Goal: Information Seeking & Learning: Learn about a topic

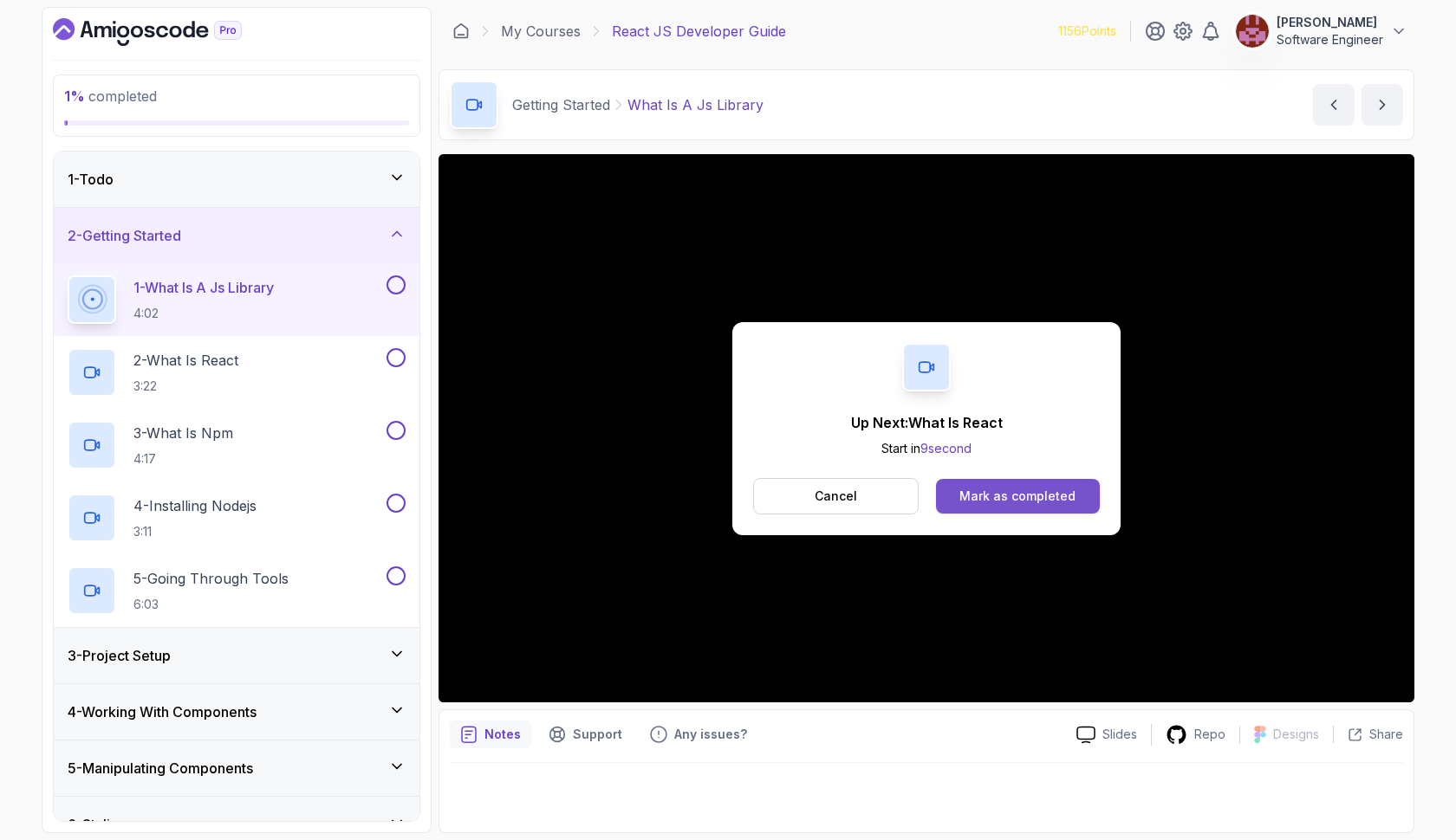
click at [1071, 502] on div "Mark as completed" at bounding box center [1017, 496] width 116 height 17
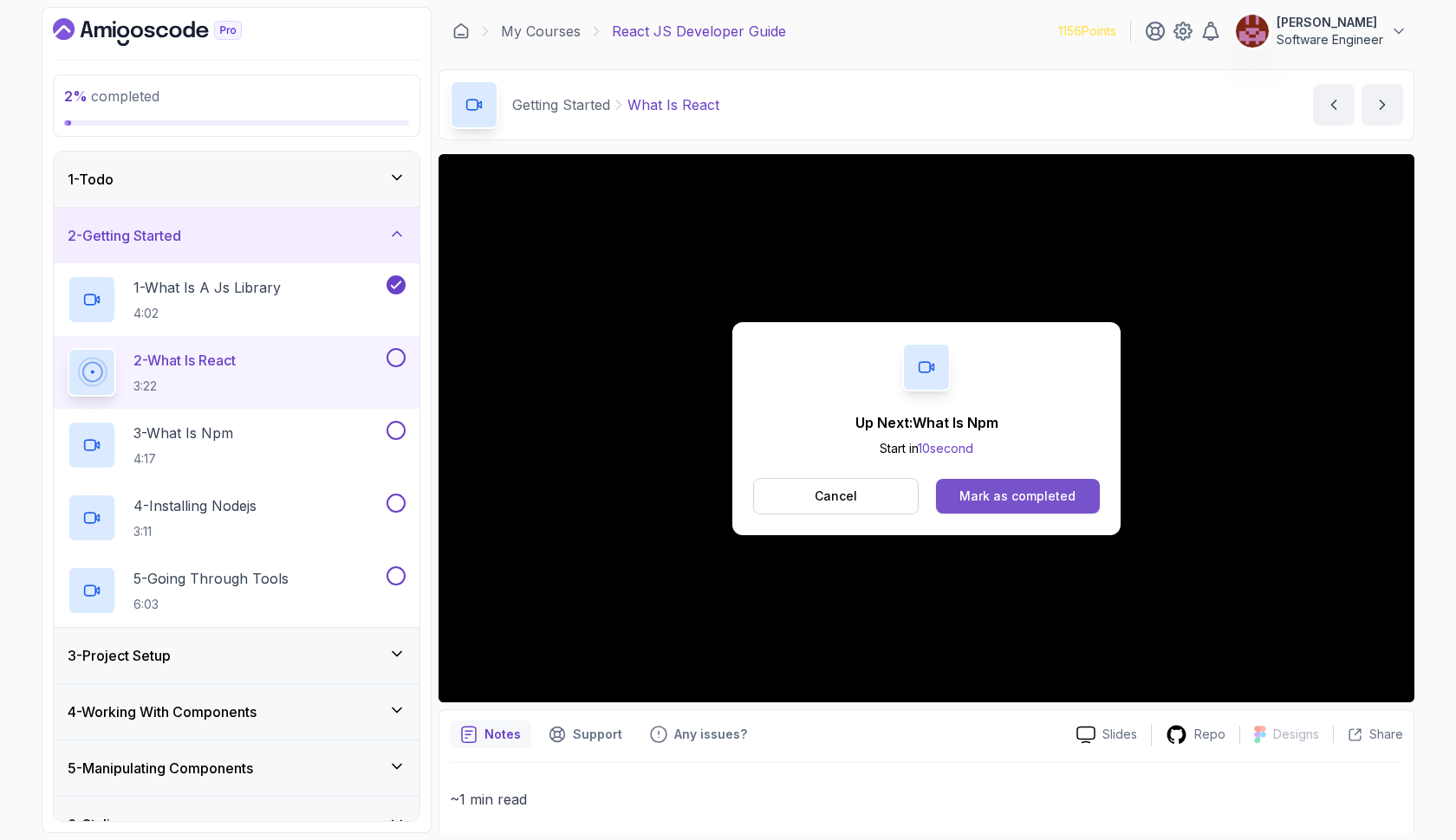
click at [956, 497] on button "Mark as completed" at bounding box center [1018, 496] width 164 height 35
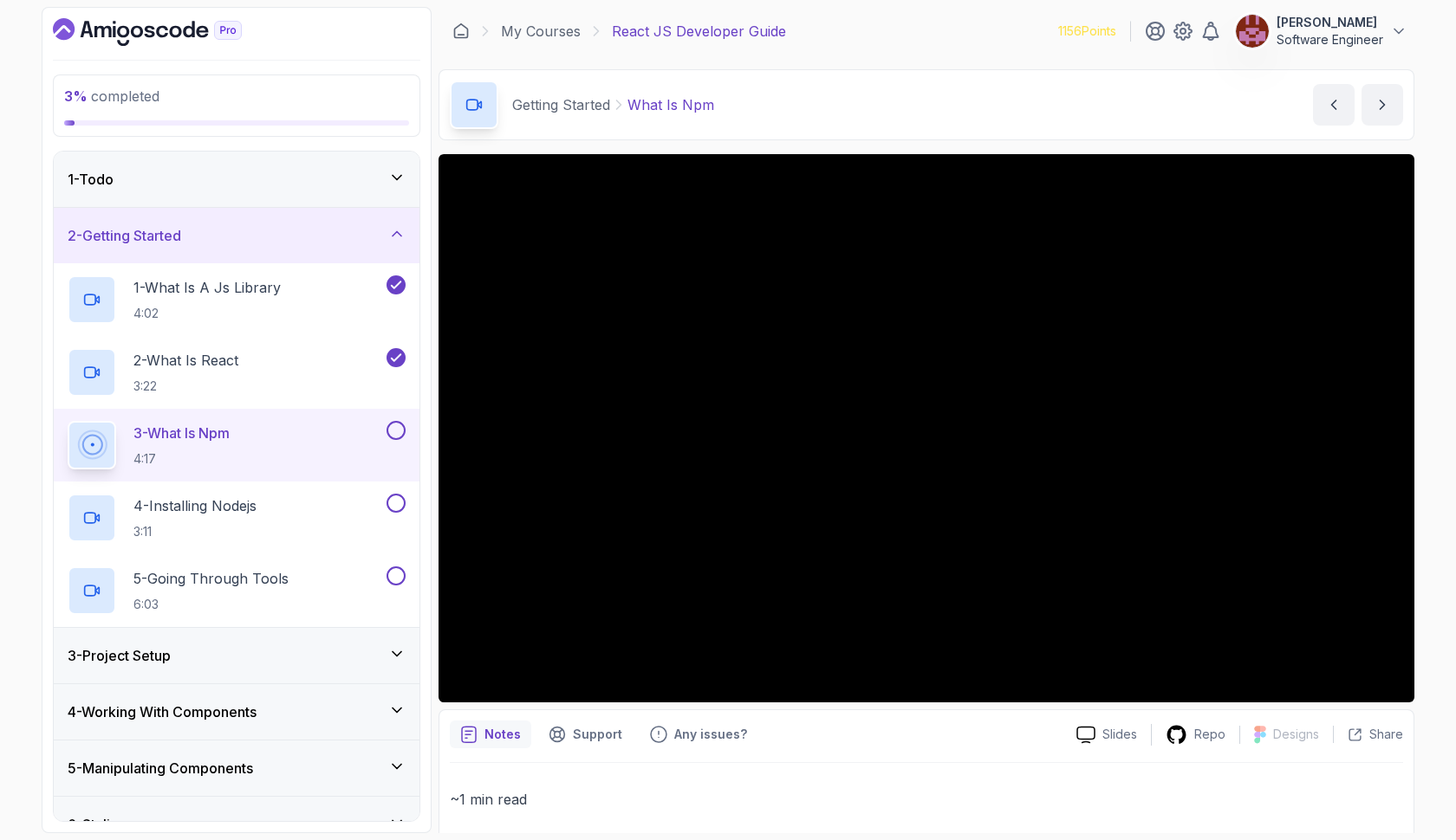
click at [395, 430] on button at bounding box center [396, 431] width 19 height 19
click at [310, 516] on div "4 - Installing Nodejs 3:11" at bounding box center [225, 518] width 316 height 48
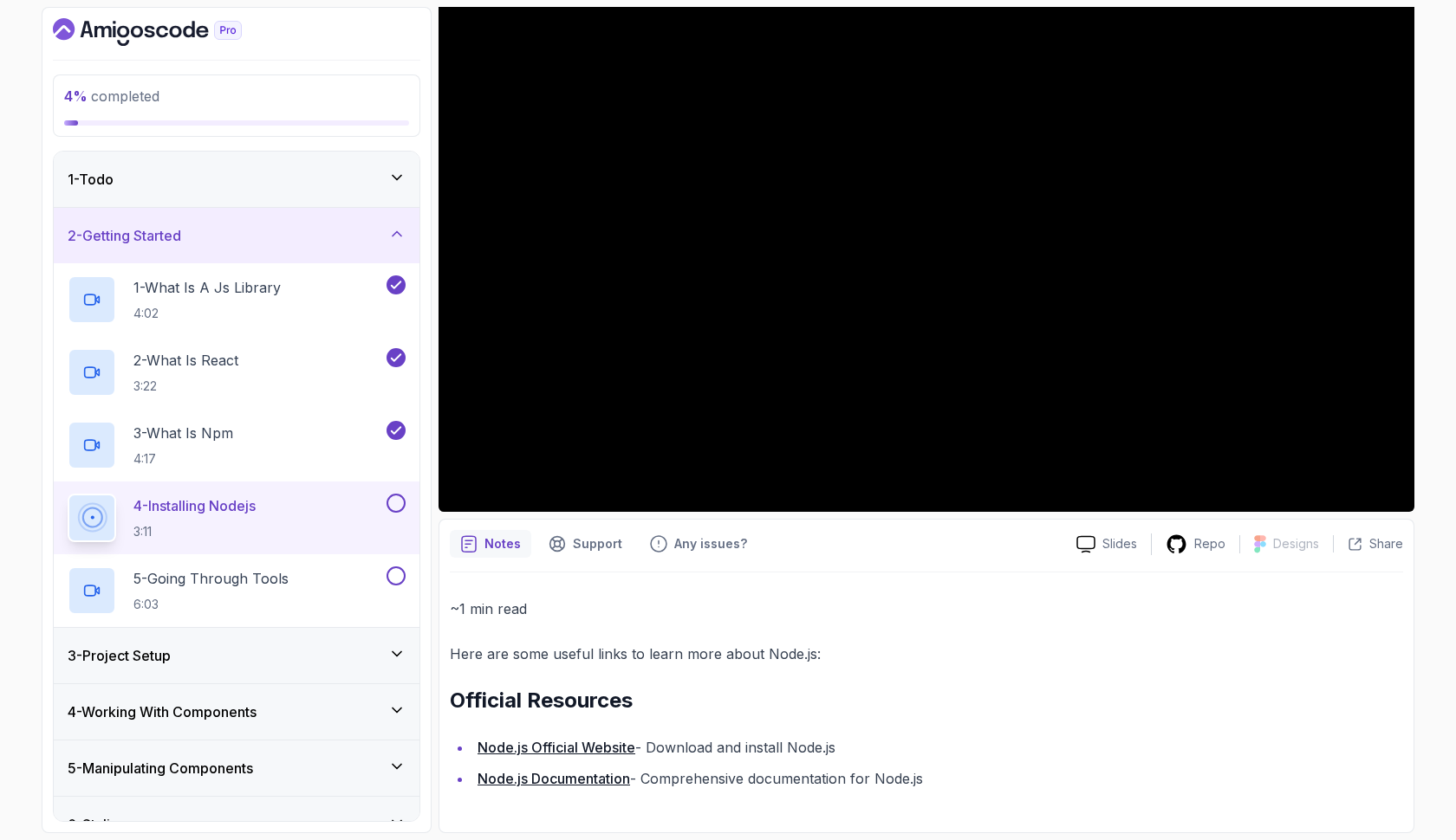
scroll to position [190, 0]
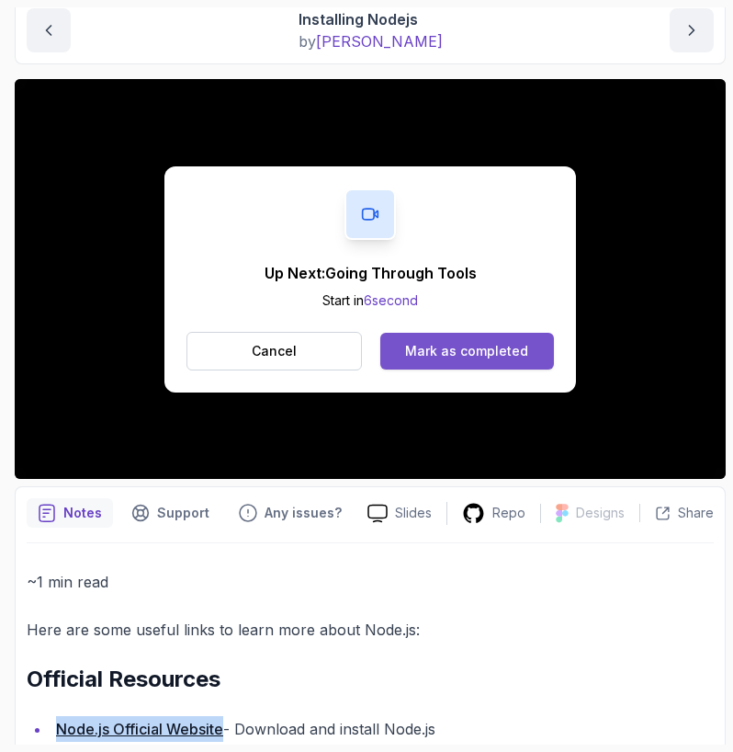
click at [519, 349] on div "Mark as completed" at bounding box center [466, 351] width 123 height 18
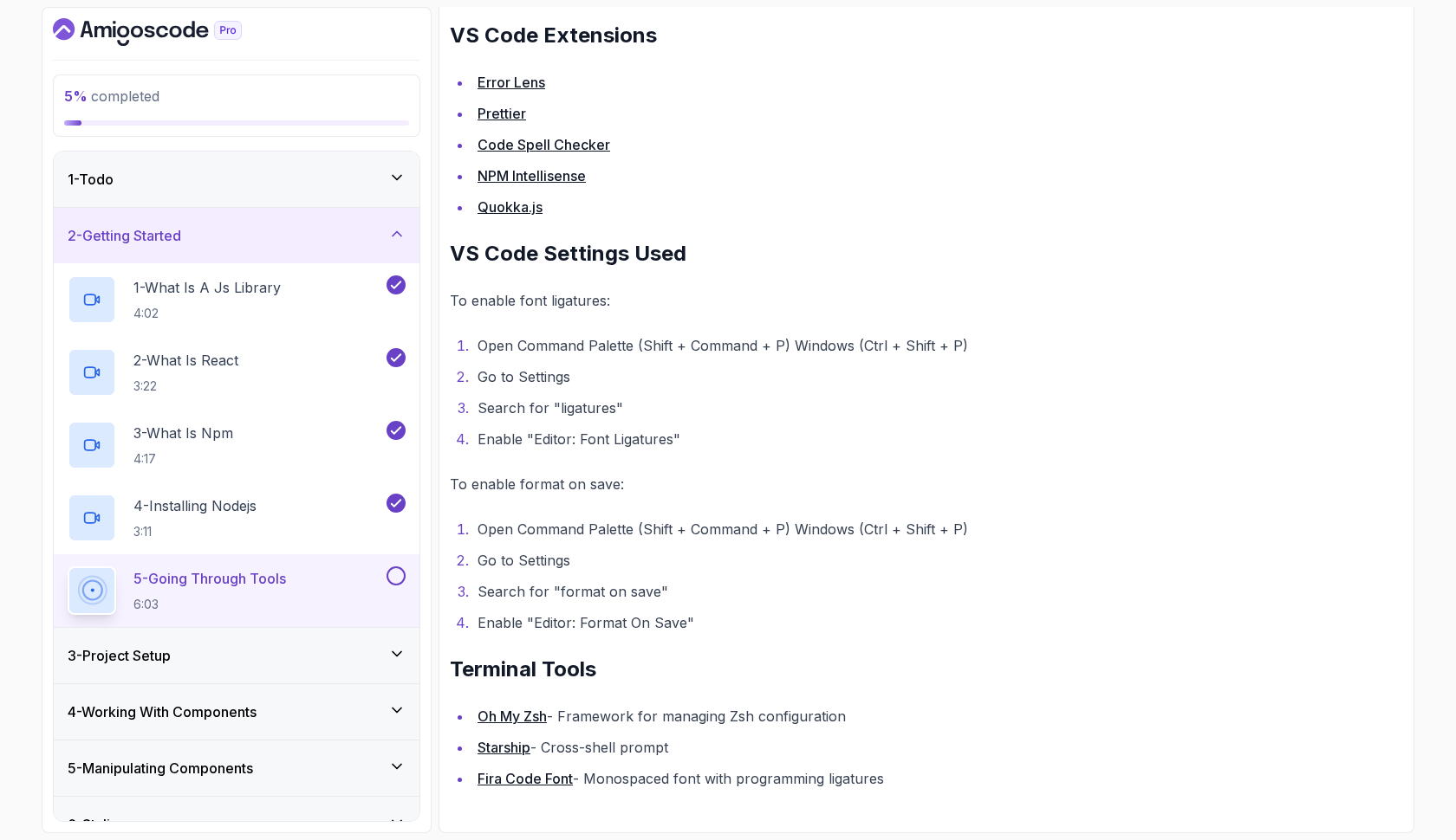
click at [395, 655] on icon at bounding box center [396, 653] width 8 height 5
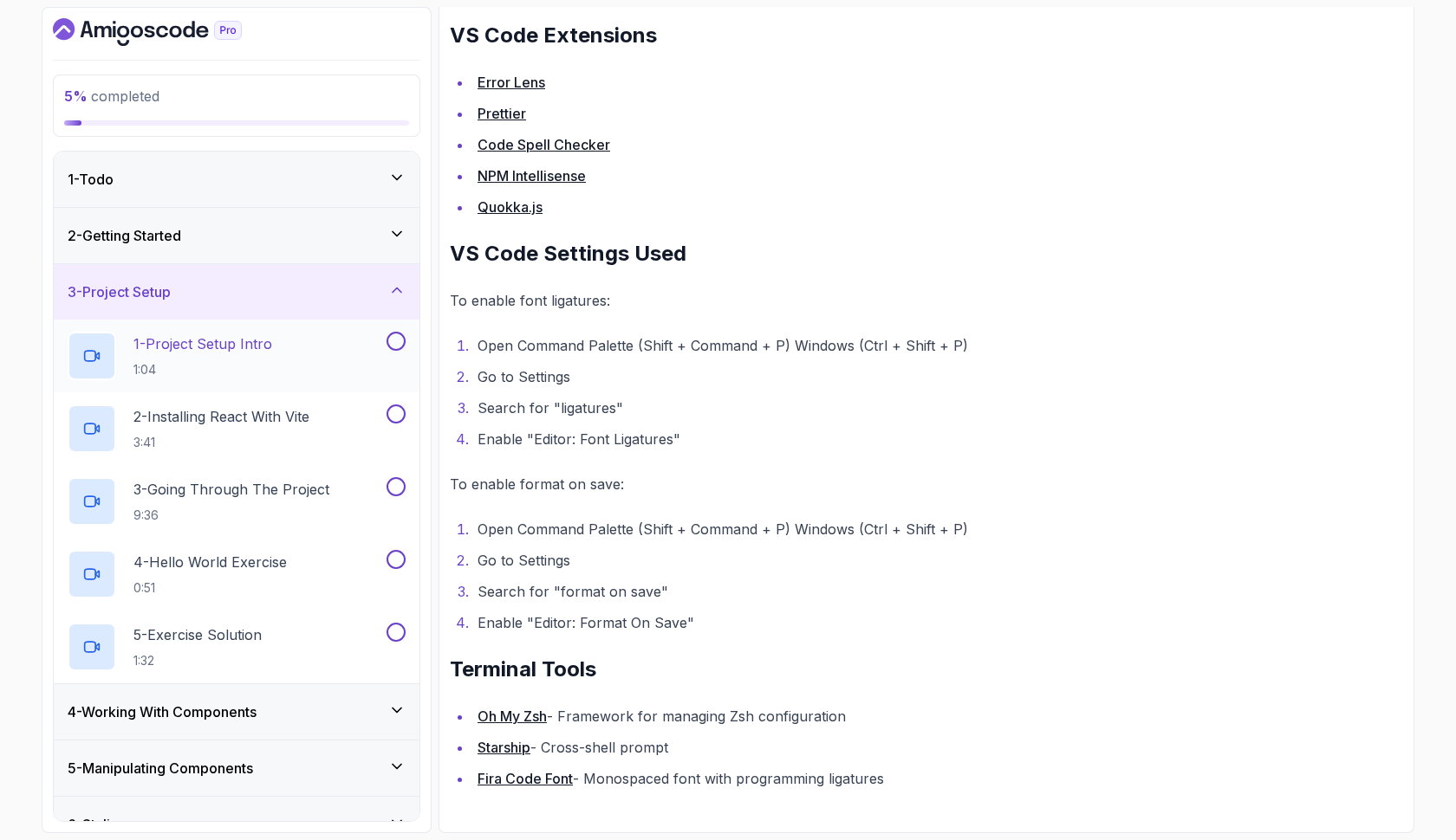
click at [337, 363] on div "1 - Project Setup Intro 1:04" at bounding box center [225, 355] width 316 height 48
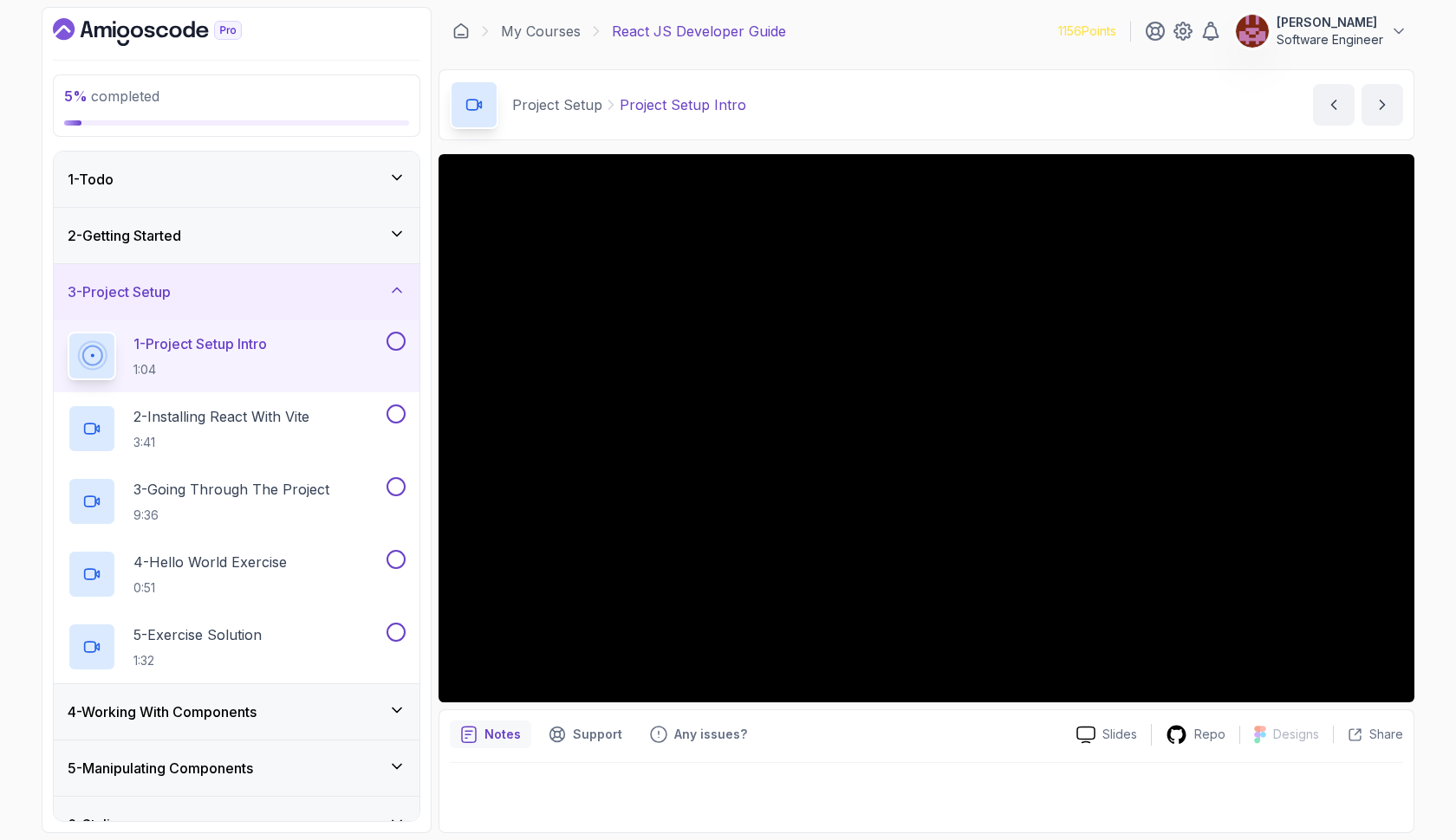
click at [396, 234] on icon at bounding box center [396, 233] width 8 height 5
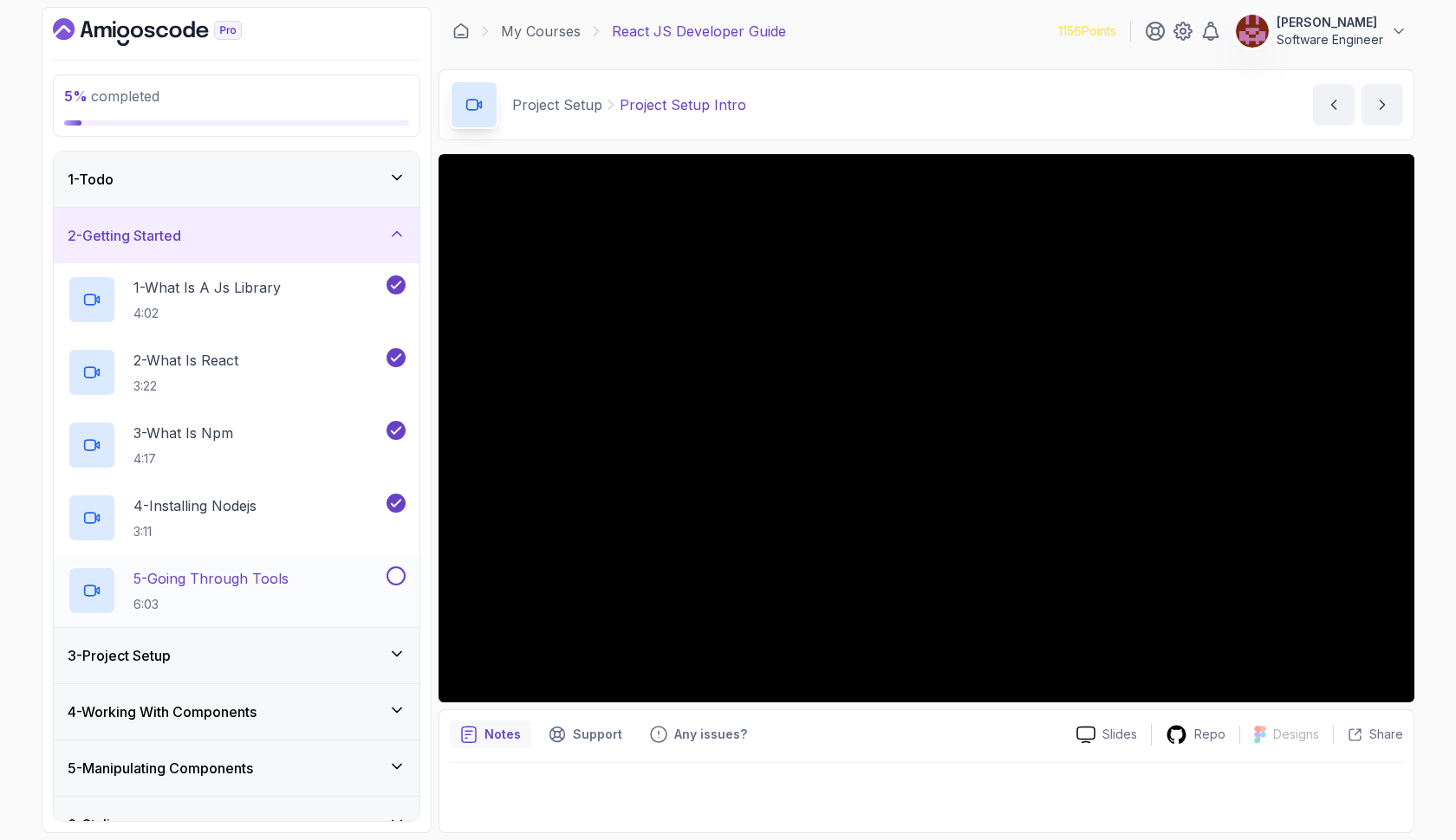
click at [399, 569] on button at bounding box center [396, 576] width 19 height 19
click at [394, 660] on icon at bounding box center [397, 654] width 17 height 17
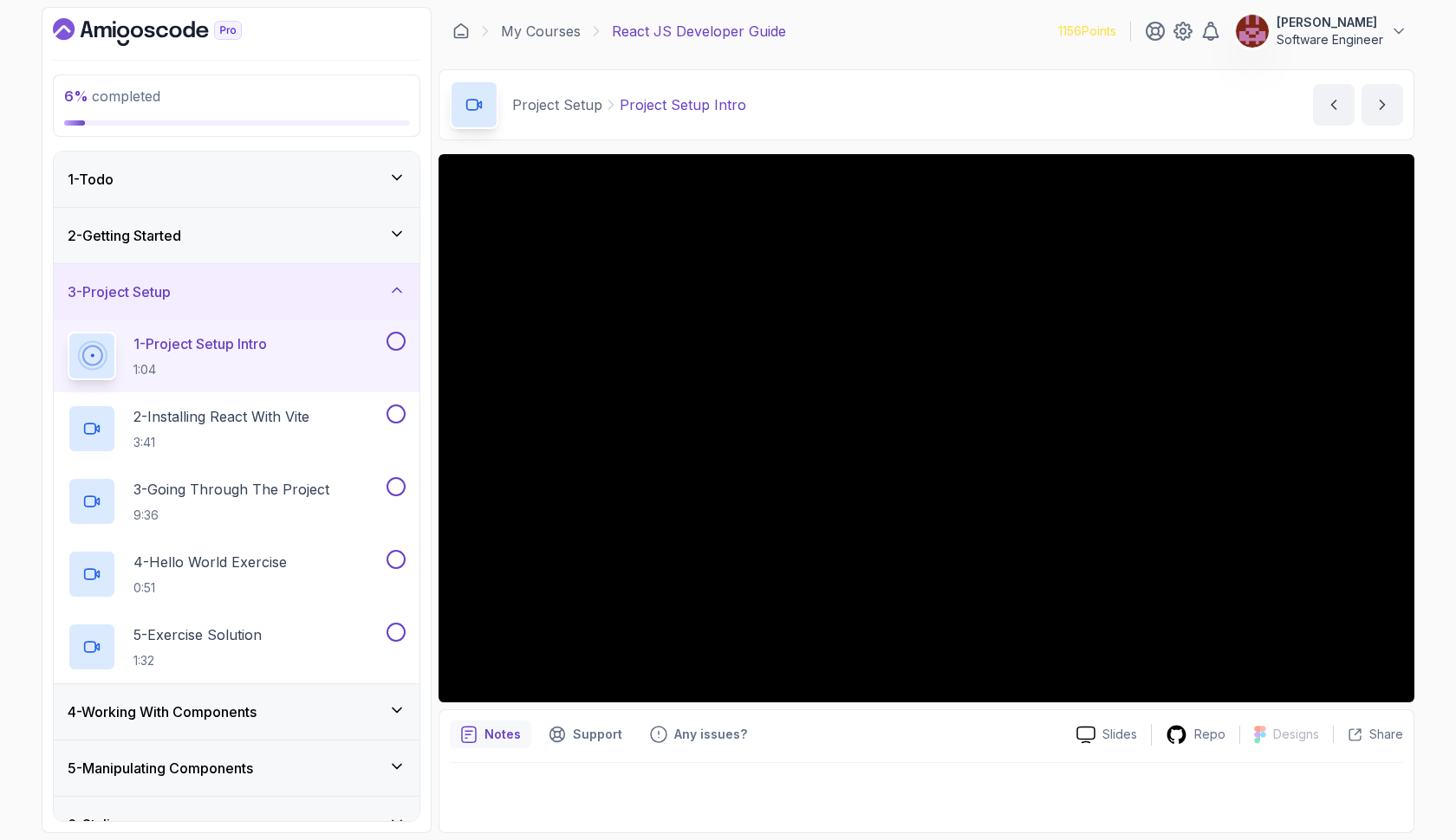
click at [398, 337] on button at bounding box center [396, 341] width 19 height 19
click at [307, 417] on p "2 - Installing React With Vite" at bounding box center [222, 417] width 176 height 21
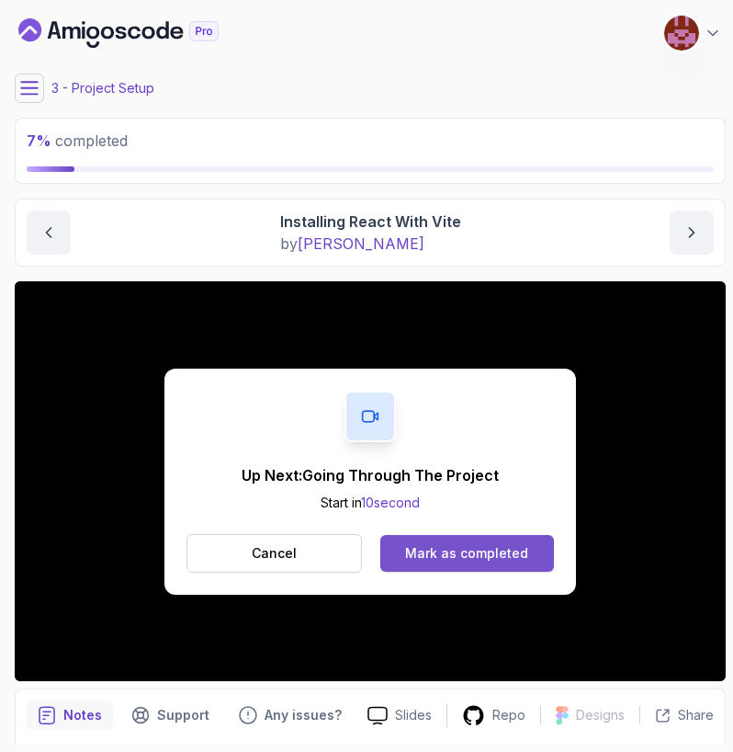
click at [425, 556] on div "Mark as completed" at bounding box center [466, 553] width 123 height 18
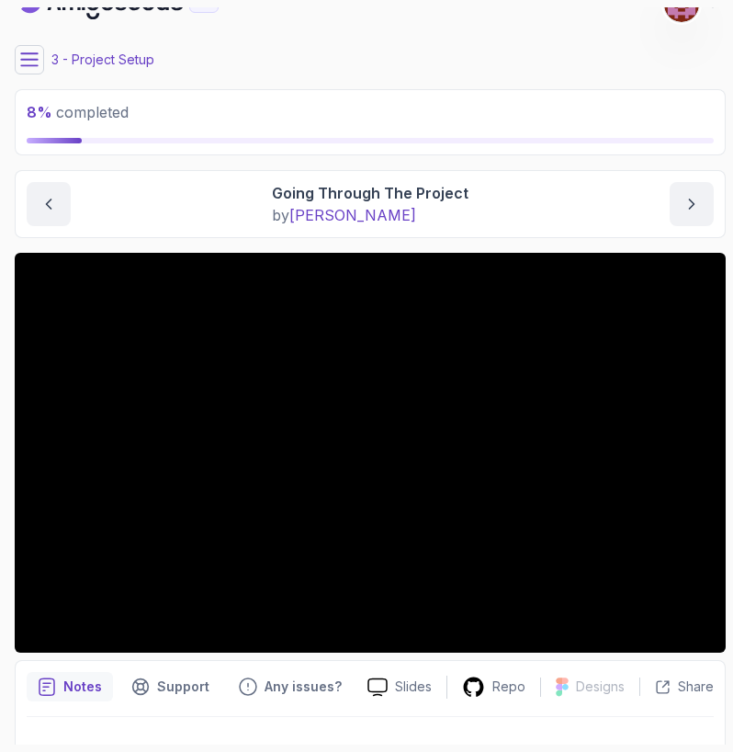
scroll to position [15, 0]
